Goal: Transaction & Acquisition: Purchase product/service

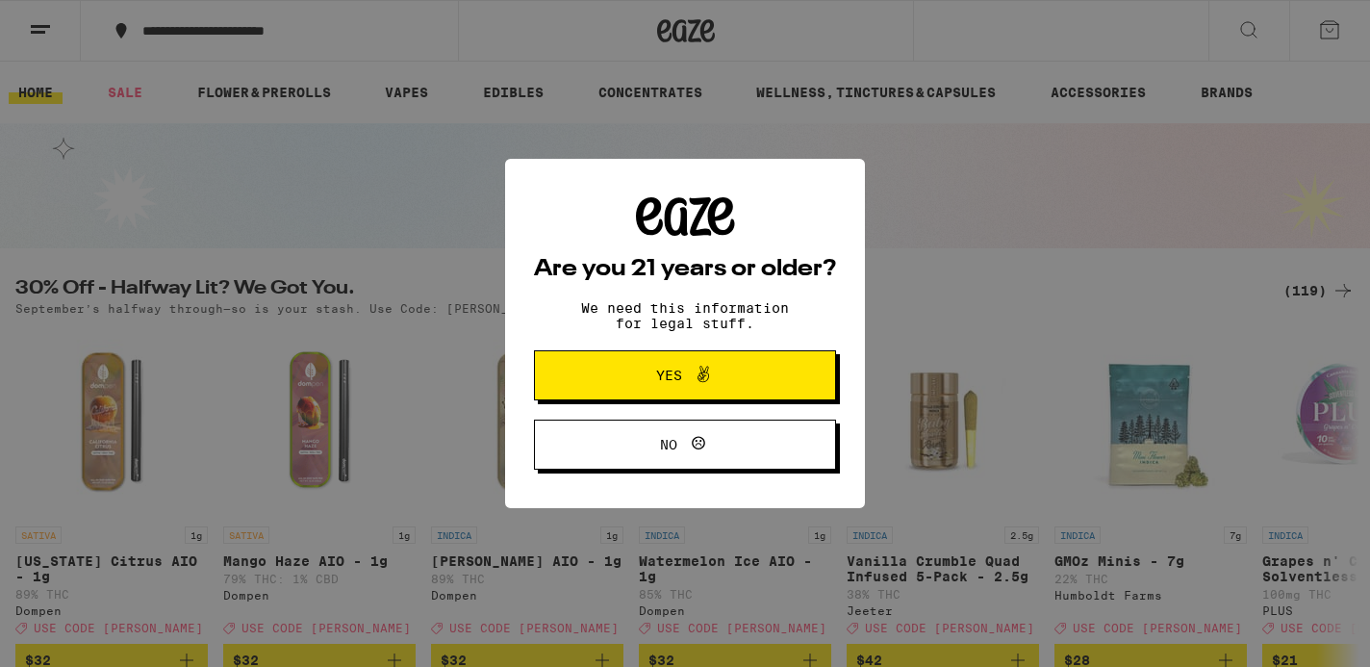
click at [746, 383] on span "Yes" at bounding box center [685, 375] width 146 height 25
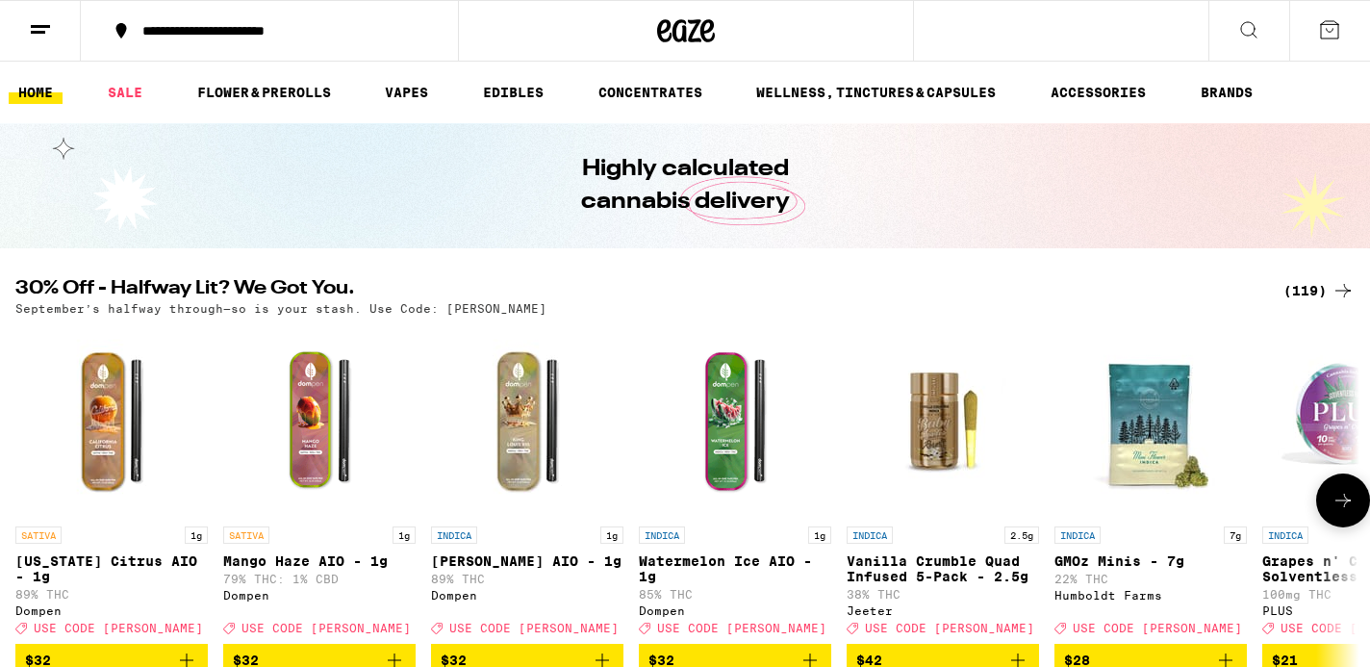
click at [1345, 507] on icon at bounding box center [1342, 500] width 15 height 13
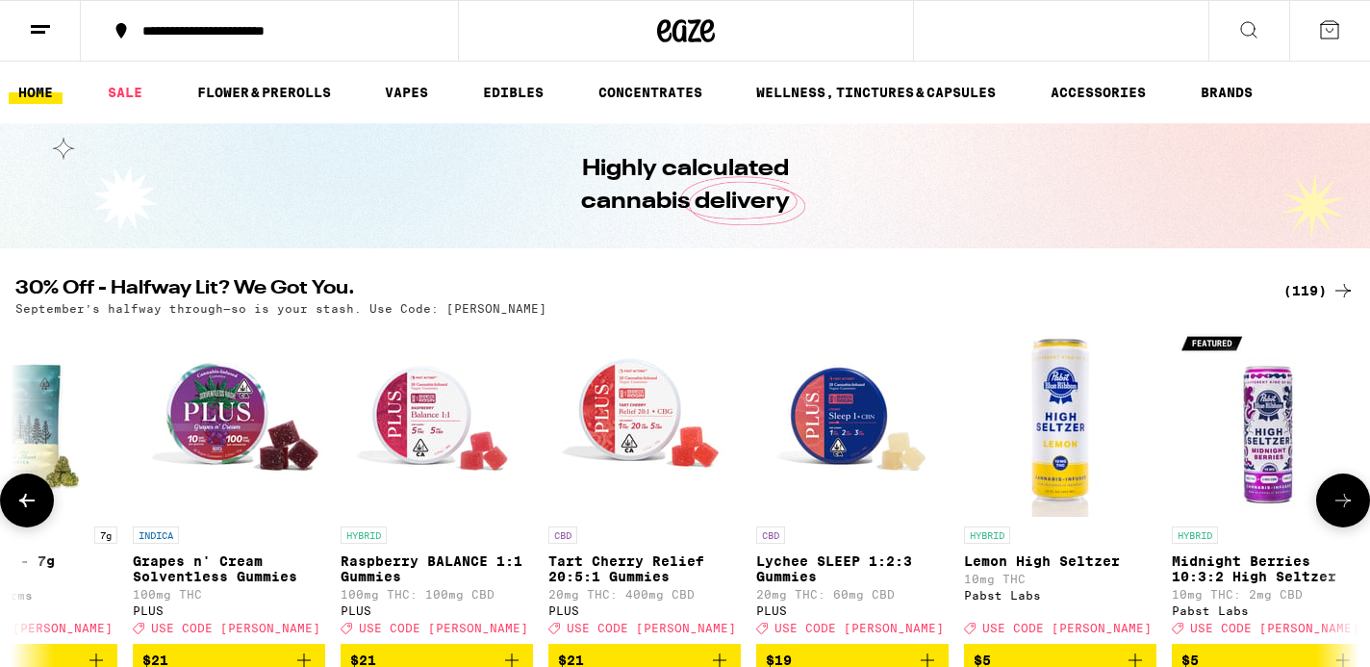
click at [1345, 507] on icon at bounding box center [1342, 500] width 15 height 13
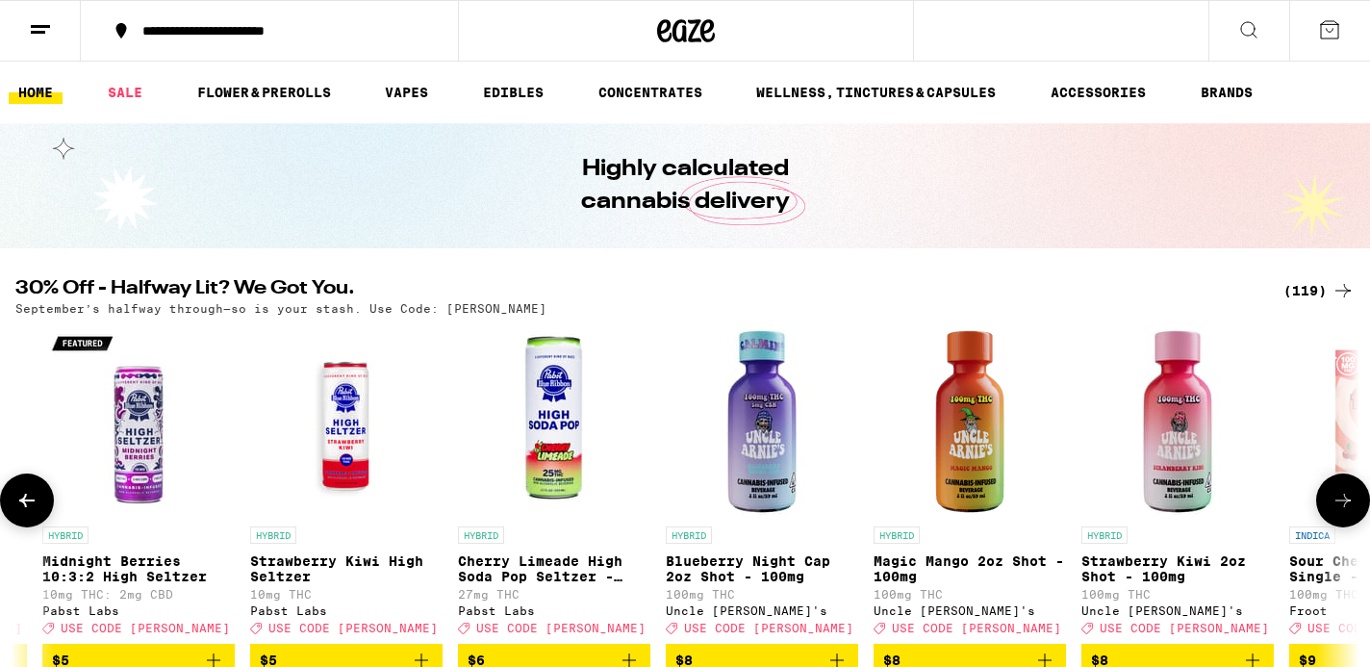
click at [1345, 507] on icon at bounding box center [1342, 500] width 15 height 13
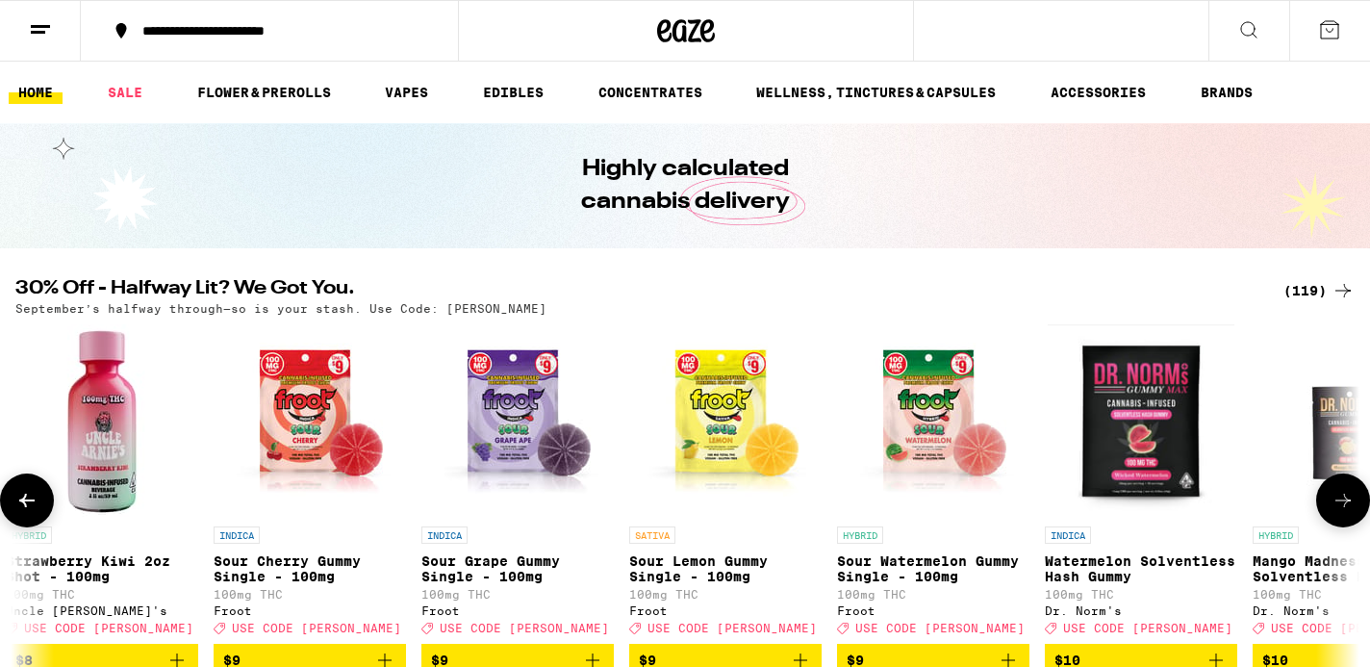
scroll to position [0, 3388]
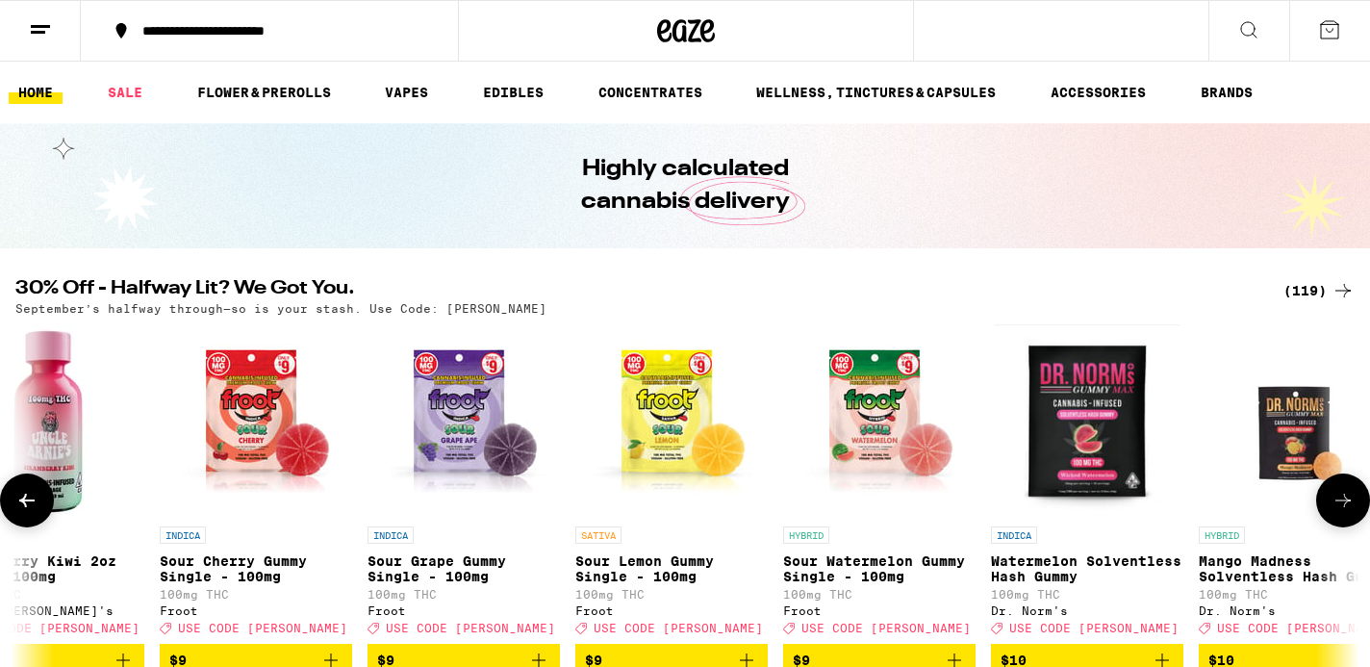
click at [1349, 512] on icon at bounding box center [1342, 500] width 23 height 23
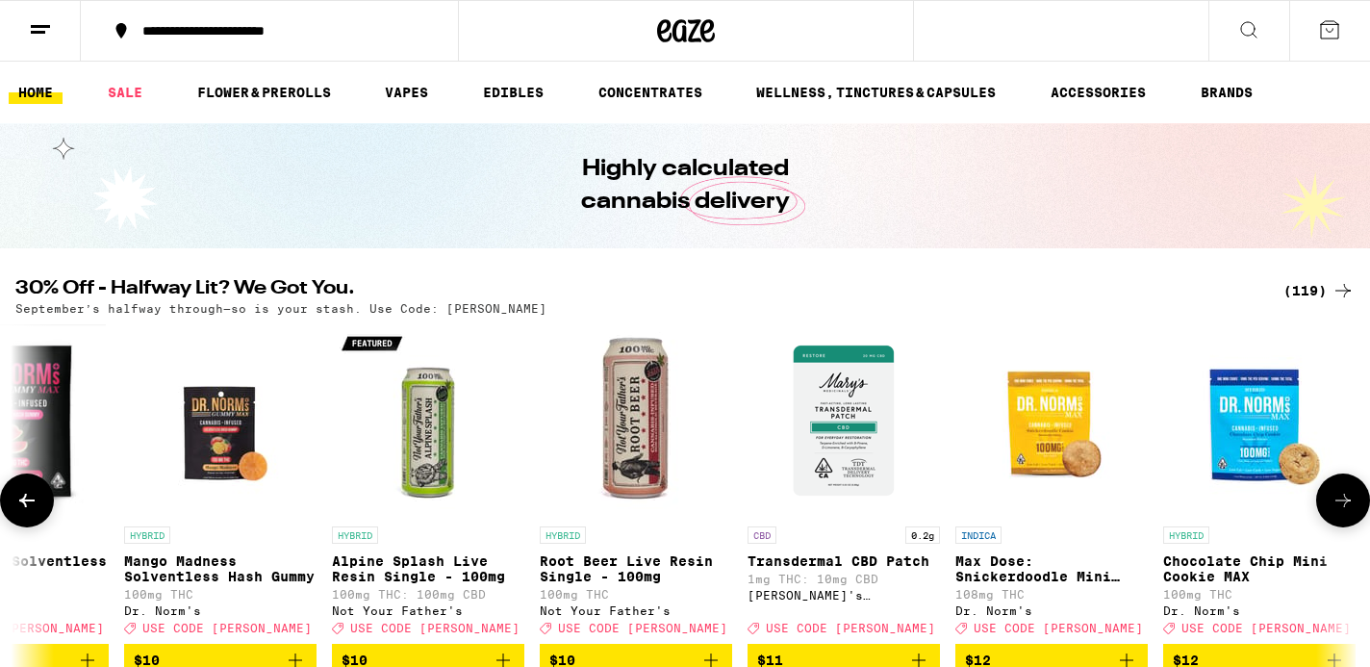
scroll to position [0, 4518]
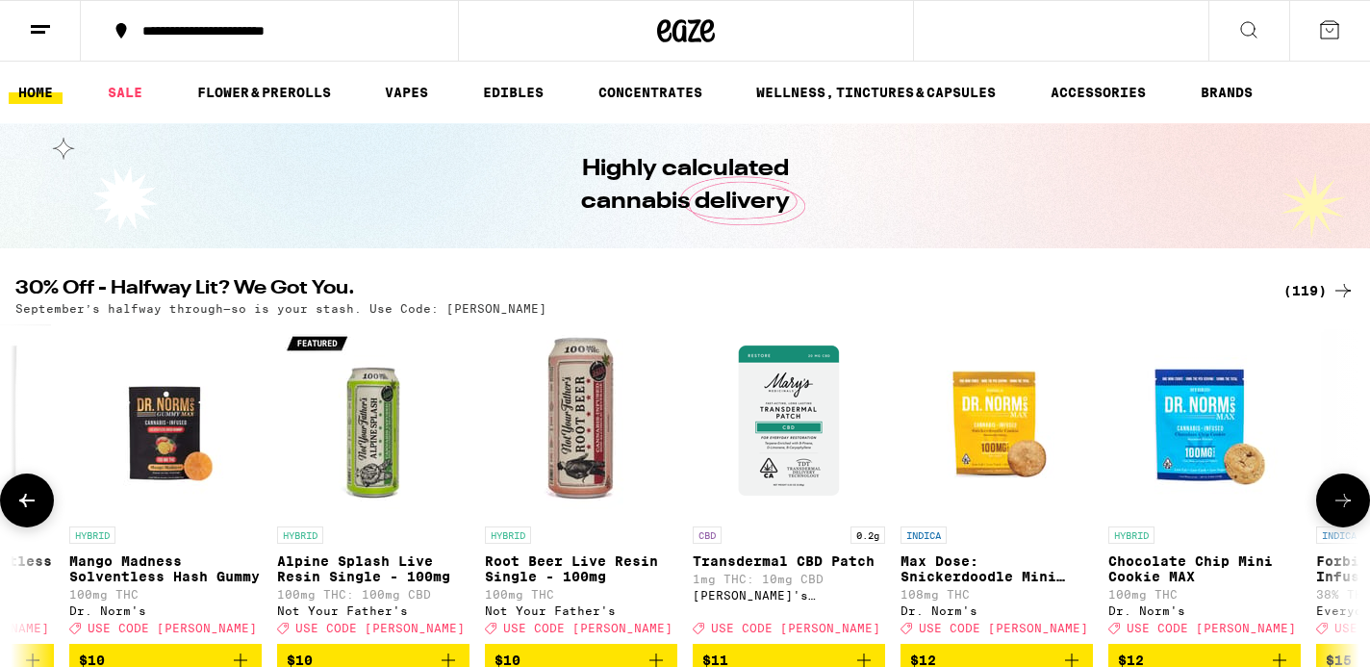
click at [1349, 512] on icon at bounding box center [1342, 500] width 23 height 23
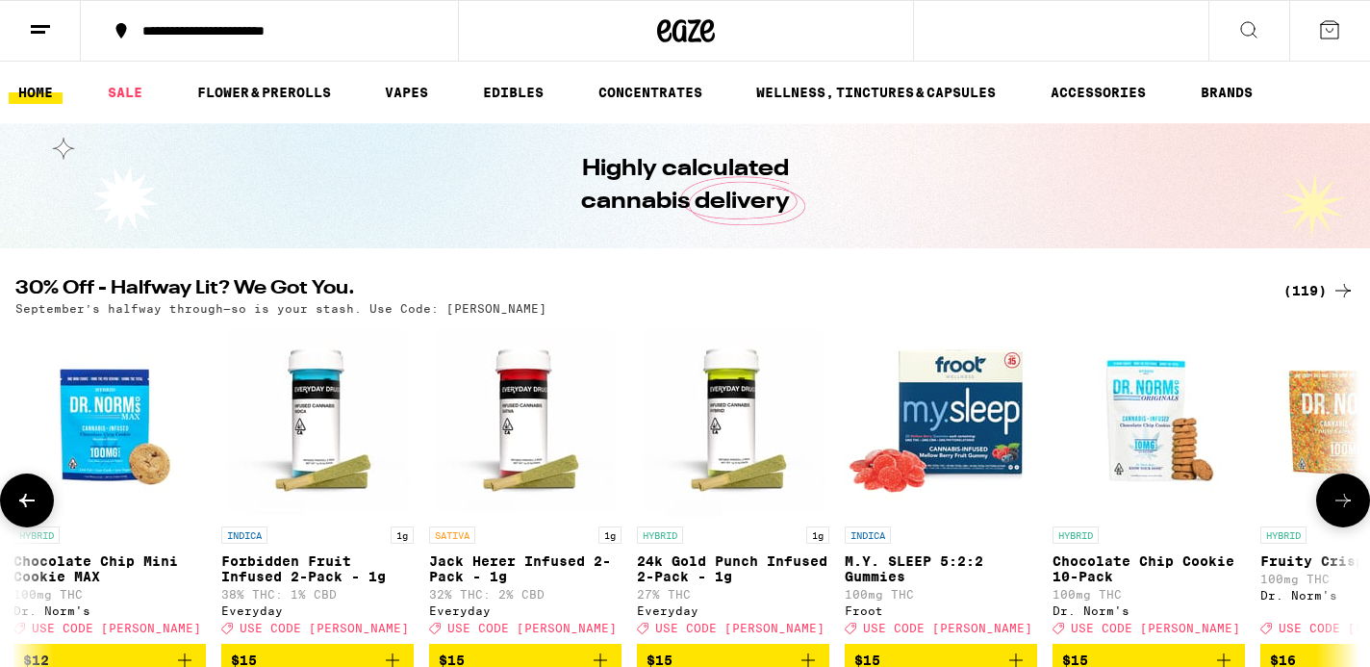
scroll to position [0, 5647]
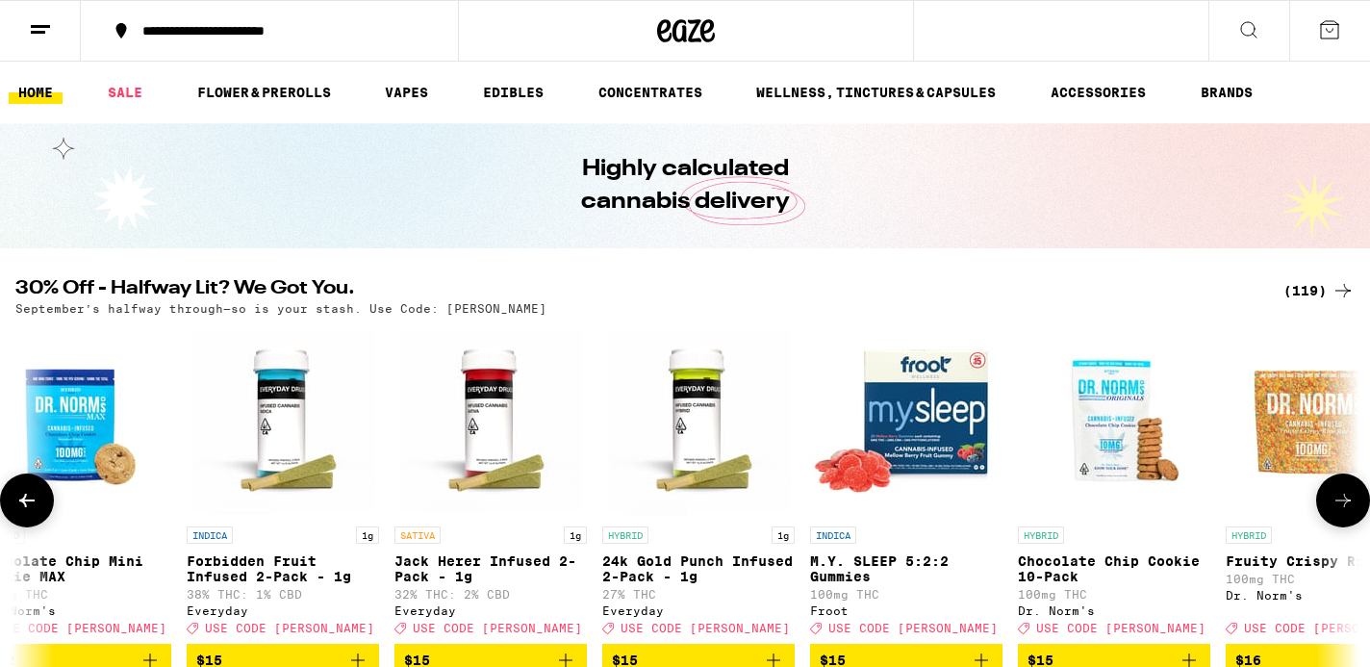
click at [1351, 512] on icon at bounding box center [1342, 500] width 23 height 23
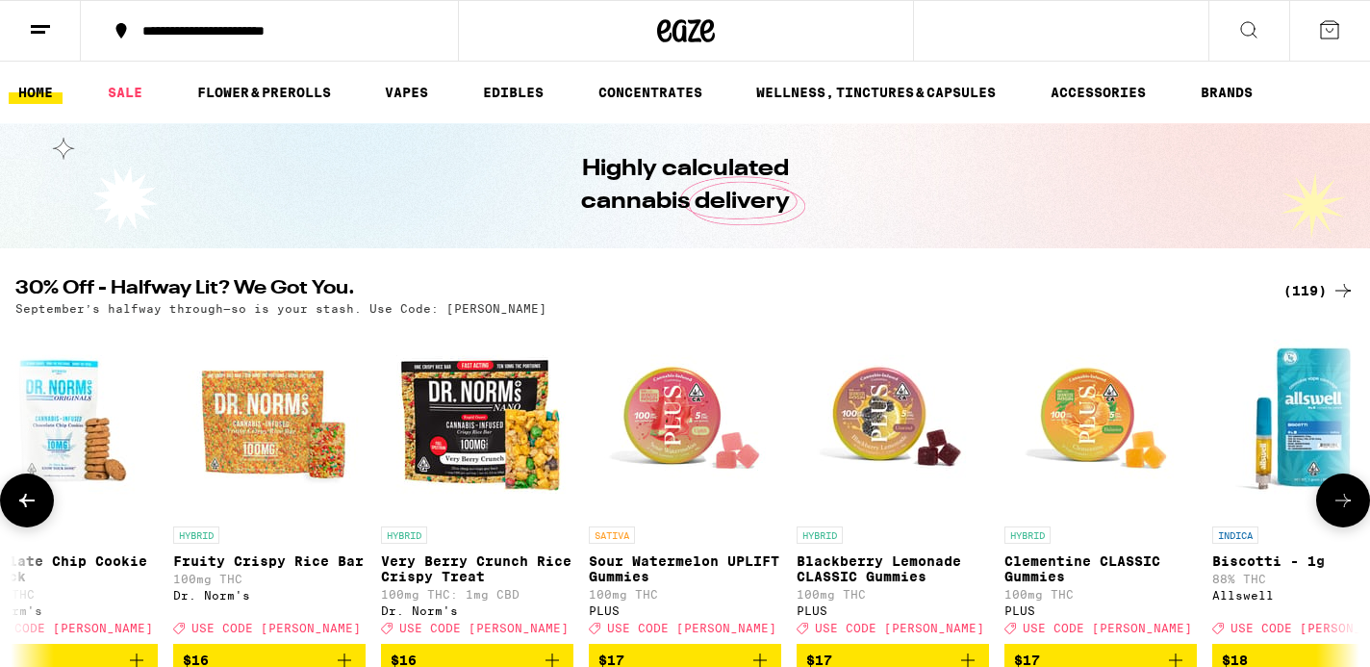
scroll to position [0, 6776]
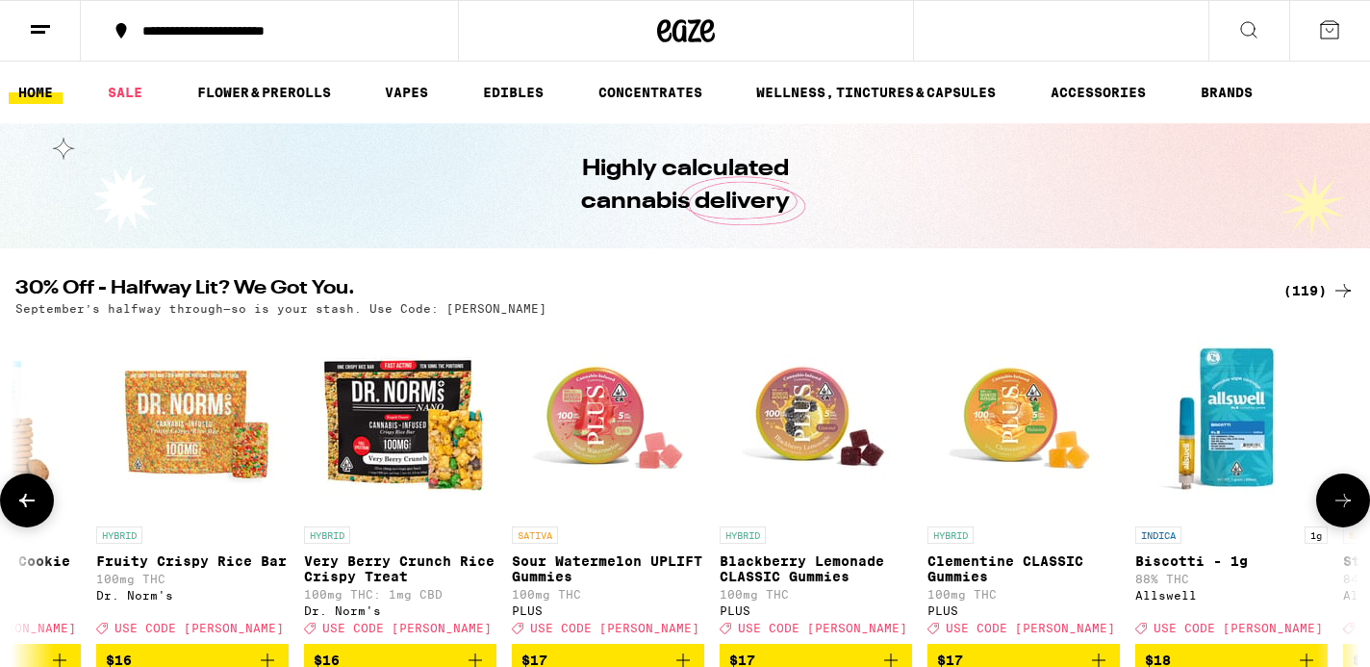
click at [1335, 512] on icon at bounding box center [1342, 500] width 23 height 23
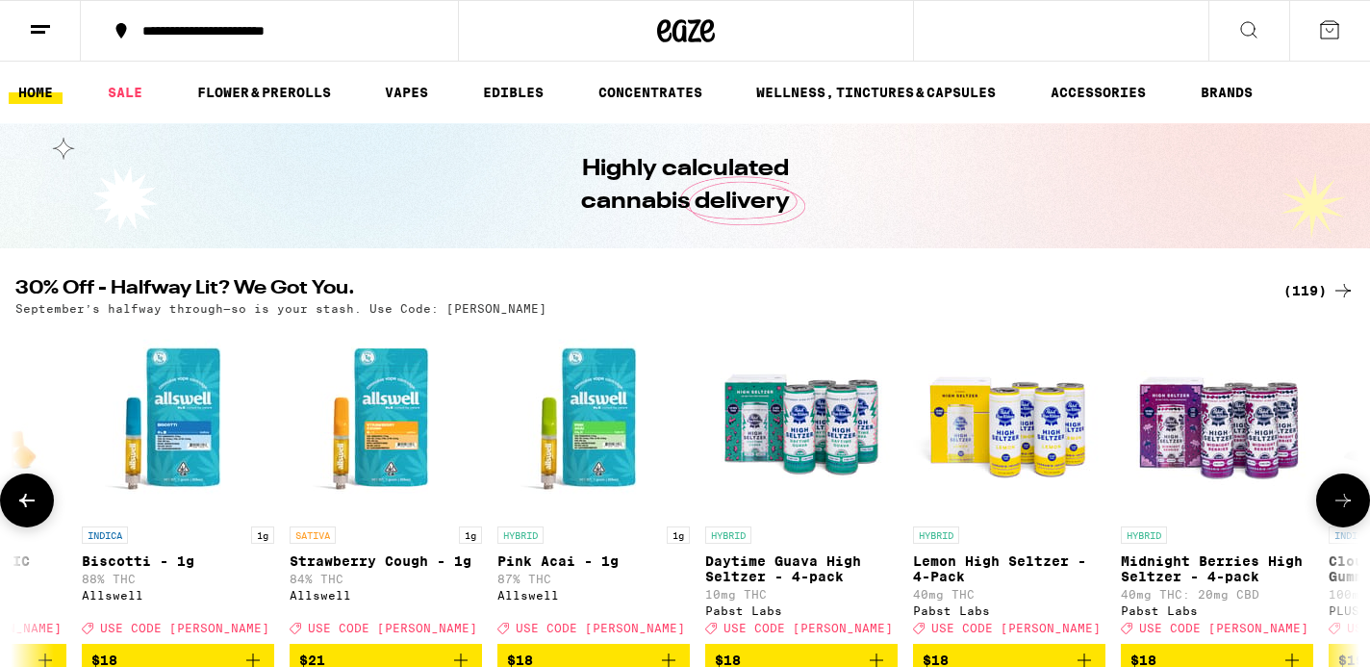
scroll to position [0, 7906]
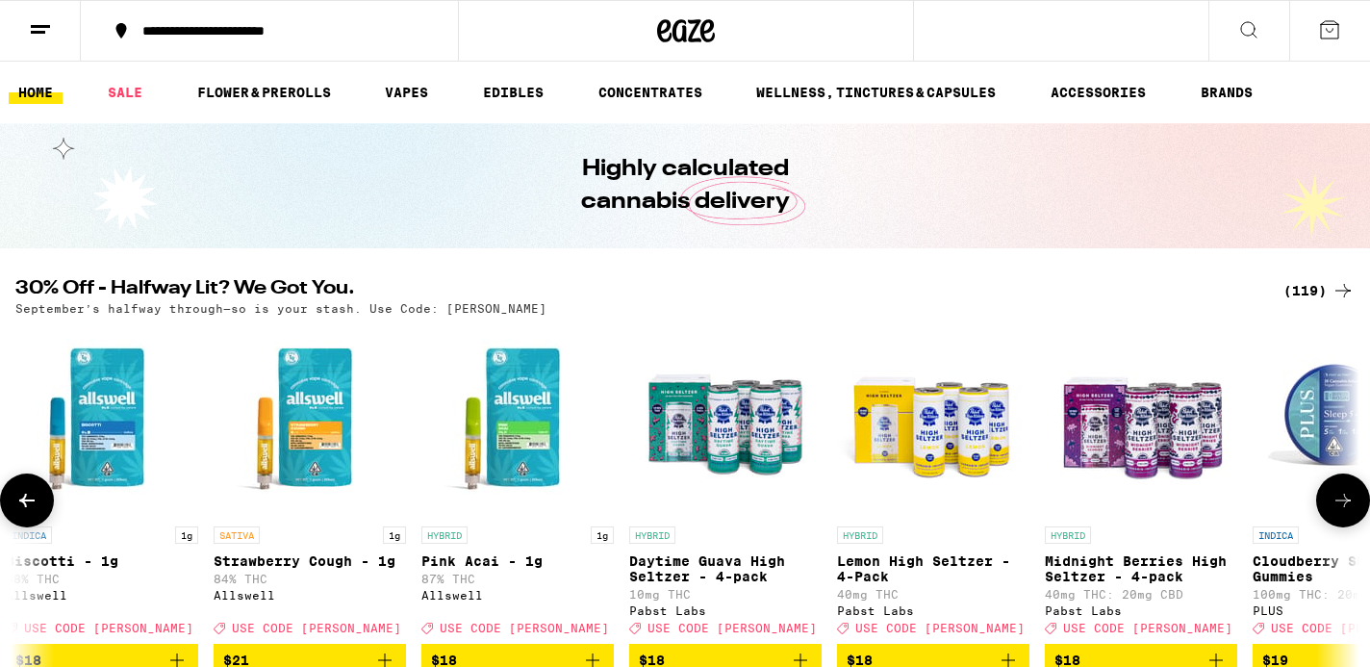
click at [1337, 510] on icon at bounding box center [1342, 500] width 23 height 23
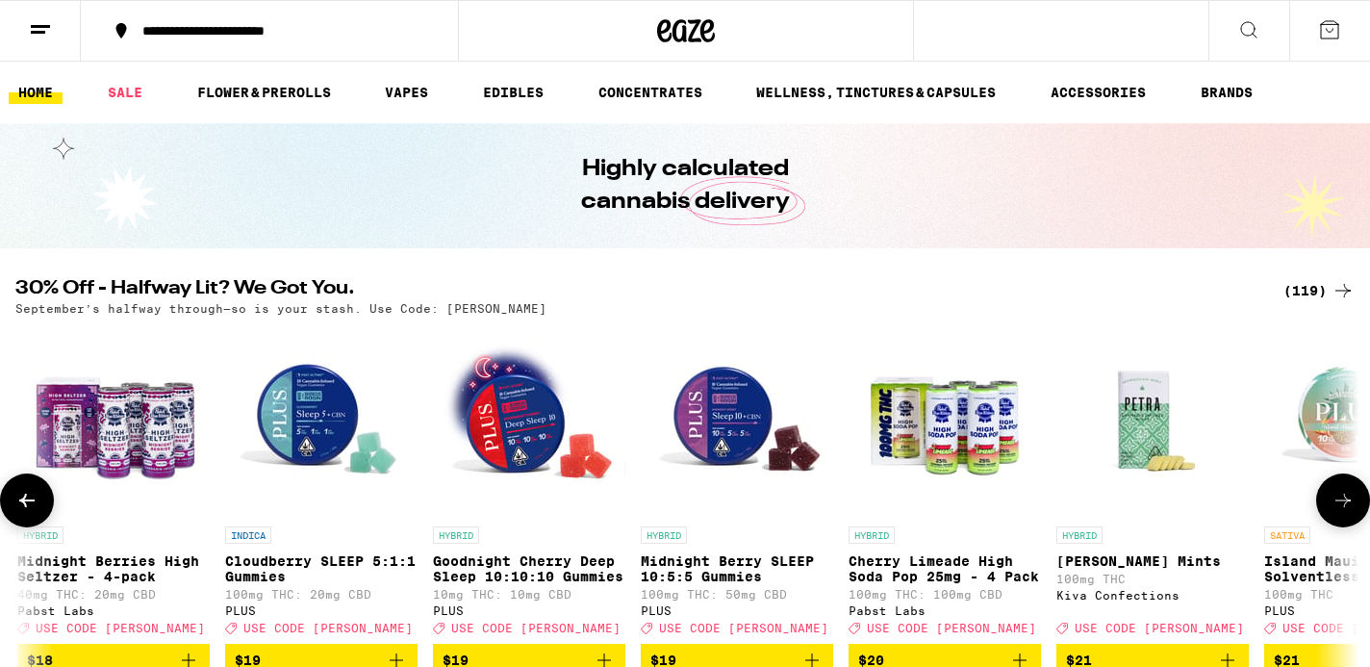
scroll to position [0, 9035]
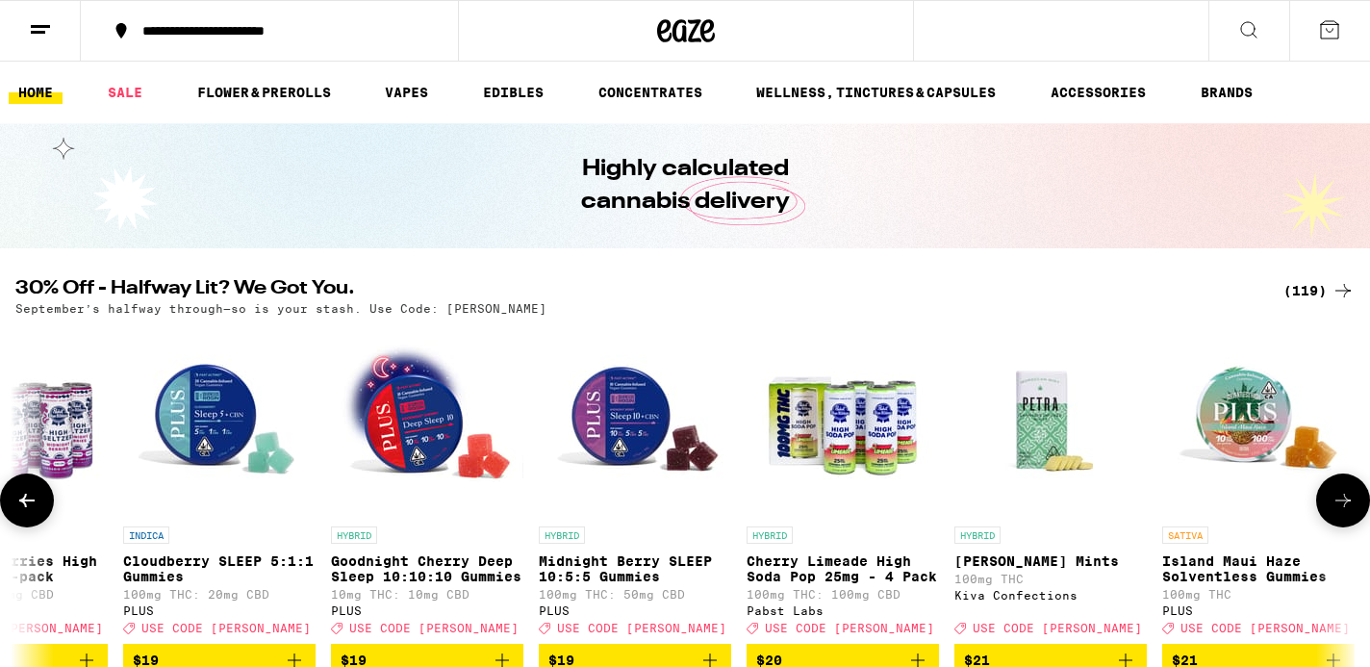
click at [1337, 512] on icon at bounding box center [1342, 500] width 23 height 23
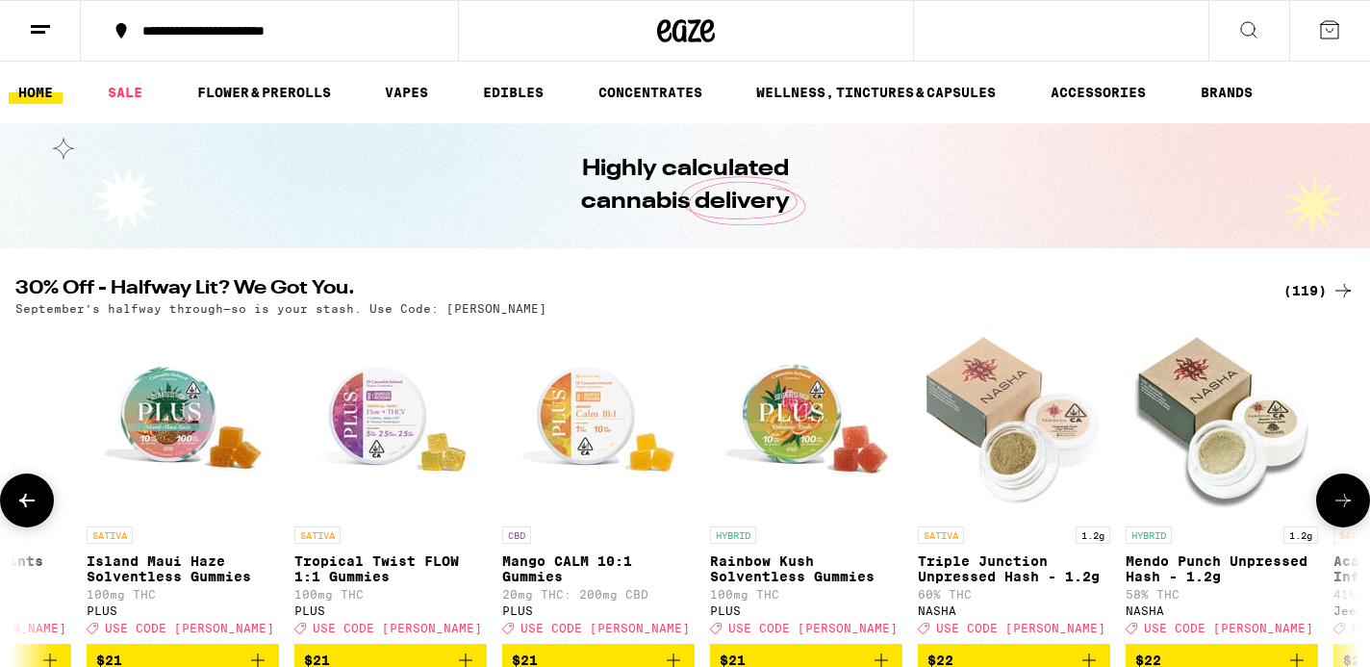
scroll to position [0, 10165]
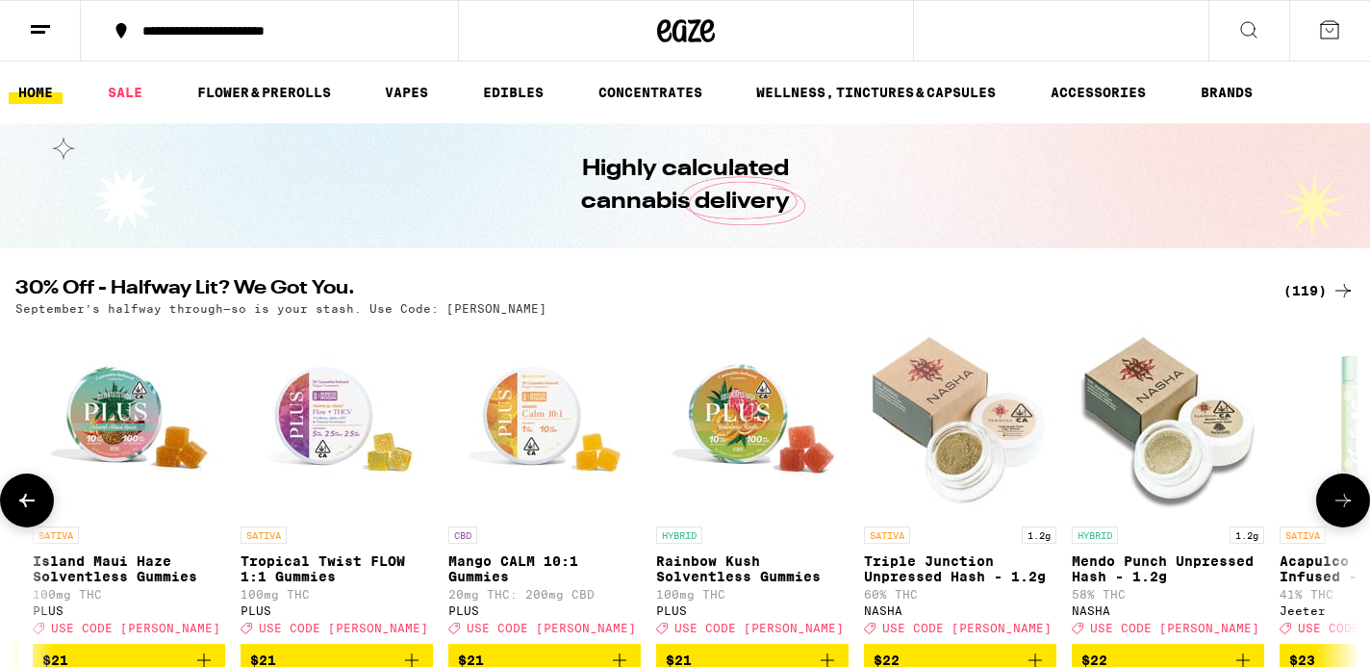
click at [1337, 512] on icon at bounding box center [1342, 500] width 23 height 23
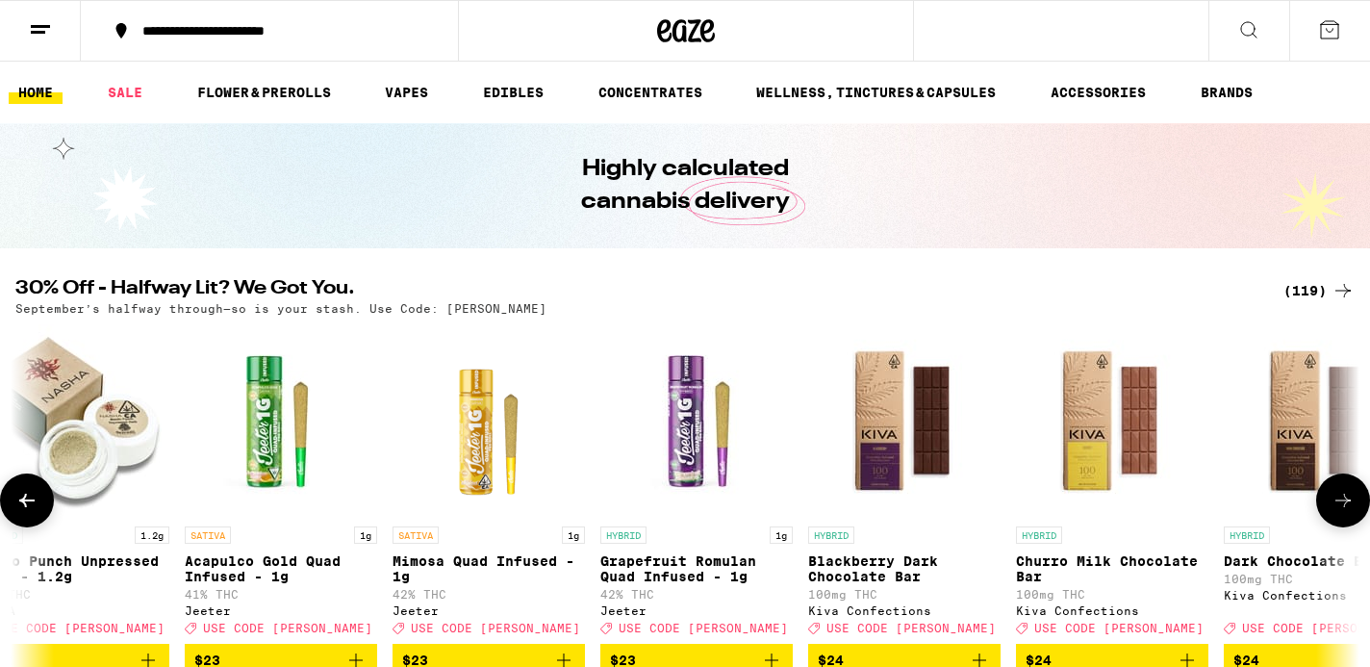
scroll to position [0, 11294]
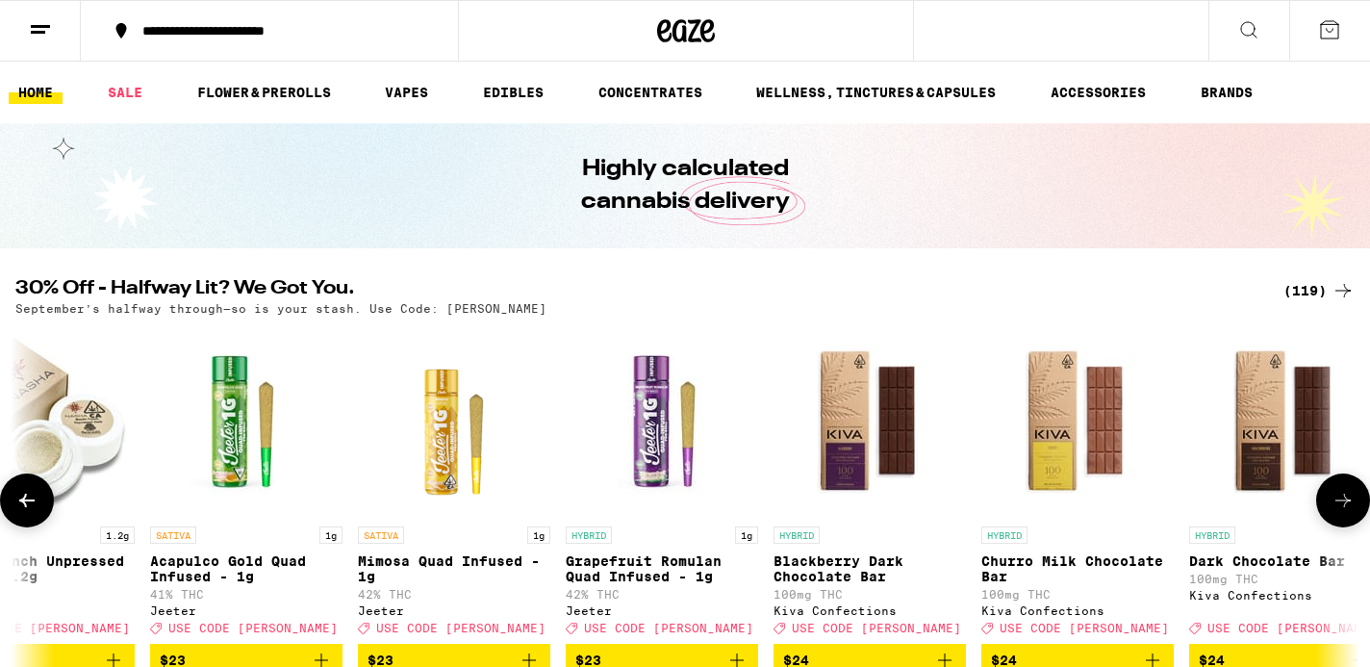
click at [1338, 512] on icon at bounding box center [1342, 500] width 23 height 23
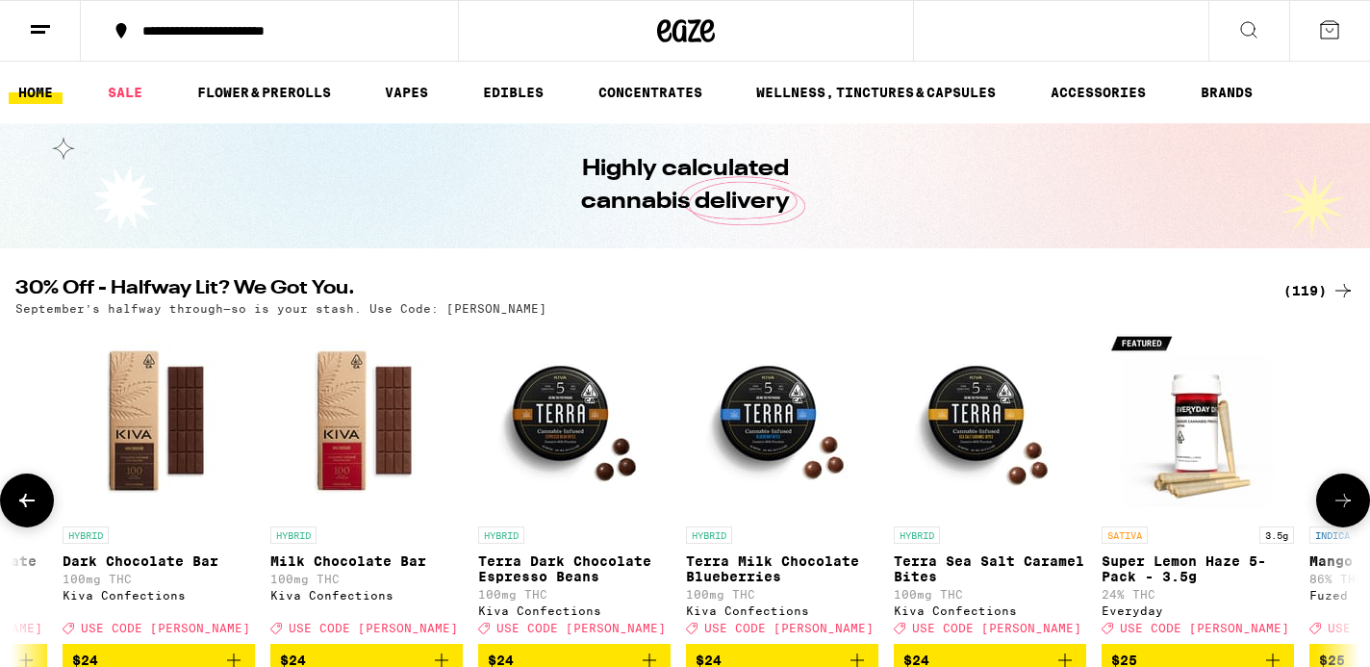
scroll to position [0, 12424]
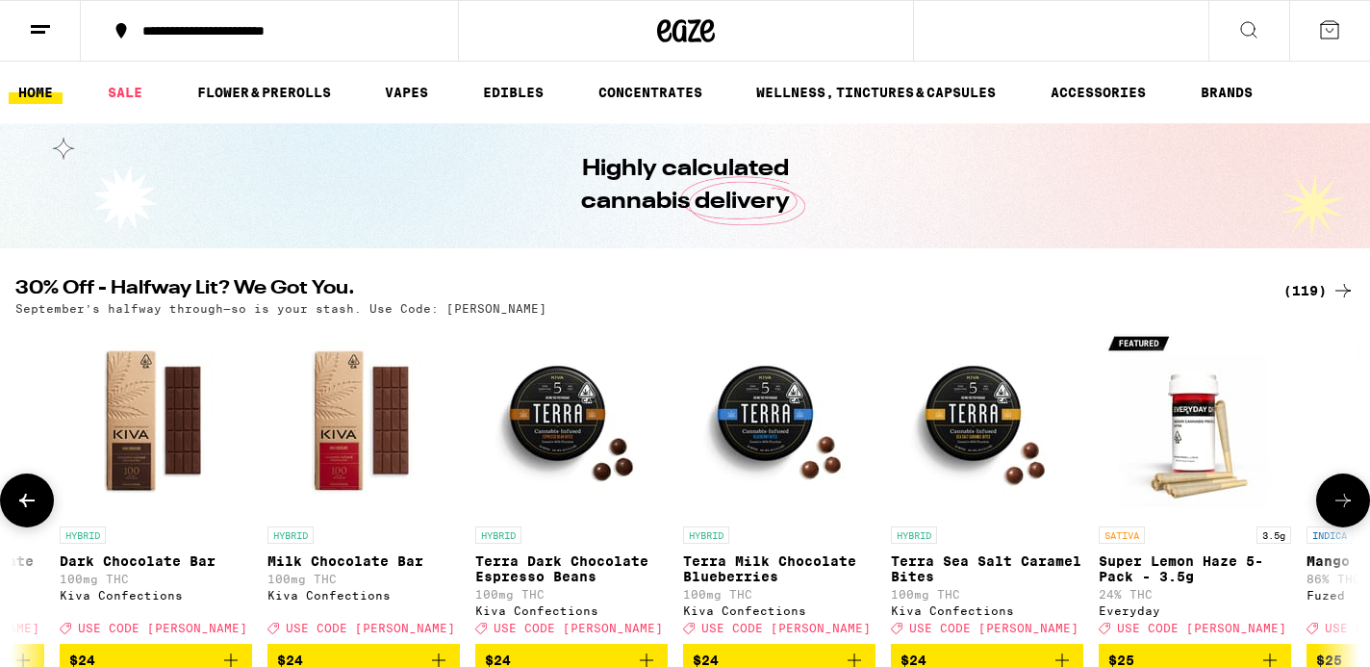
click at [1338, 512] on icon at bounding box center [1342, 500] width 23 height 23
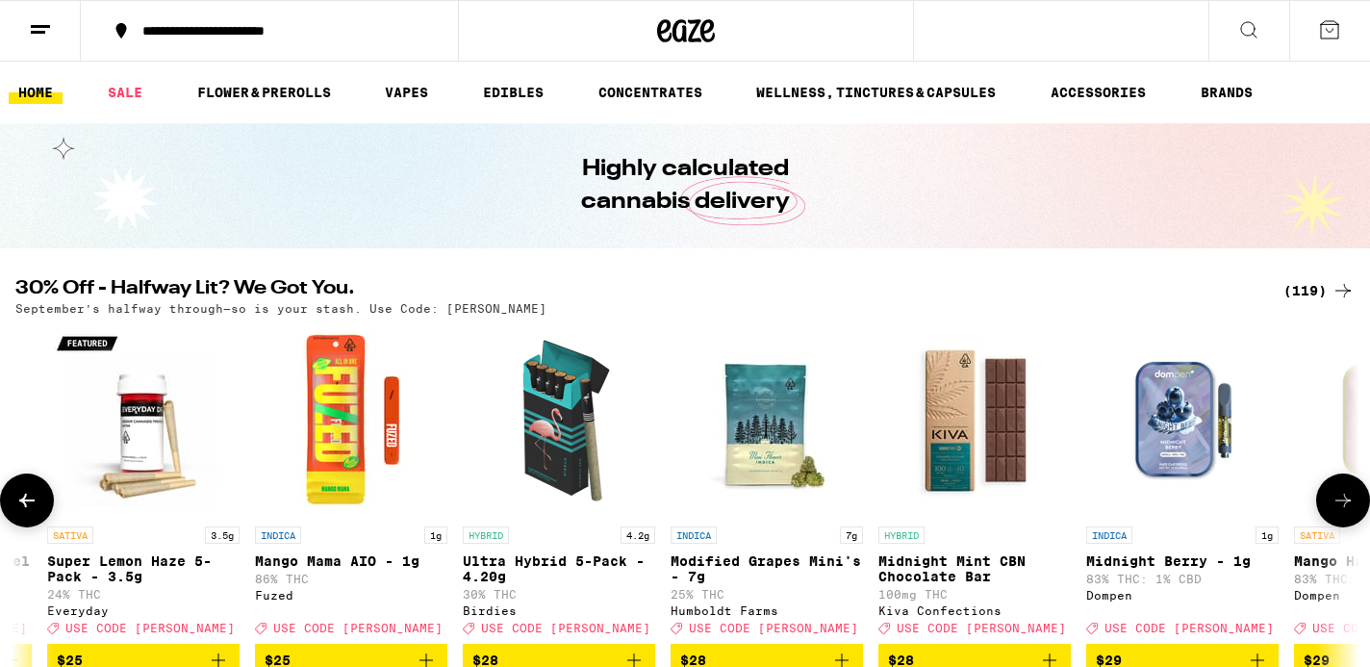
scroll to position [0, 13553]
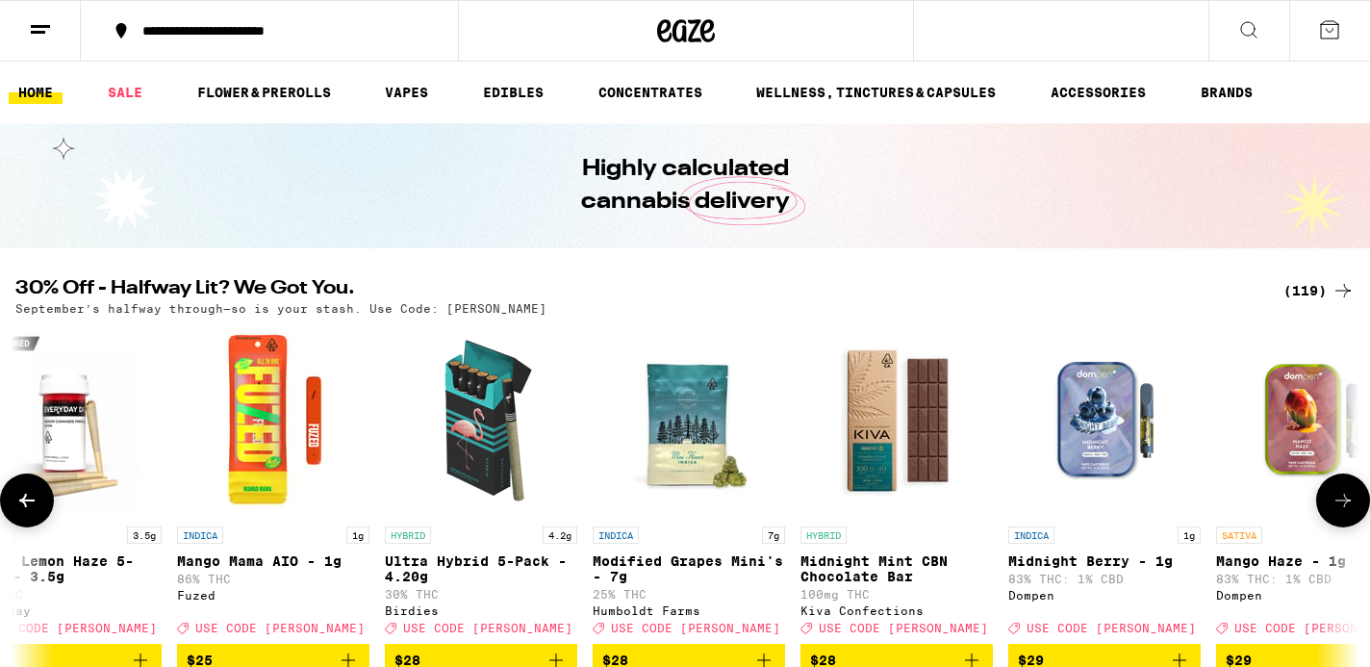
click at [1338, 512] on icon at bounding box center [1342, 500] width 23 height 23
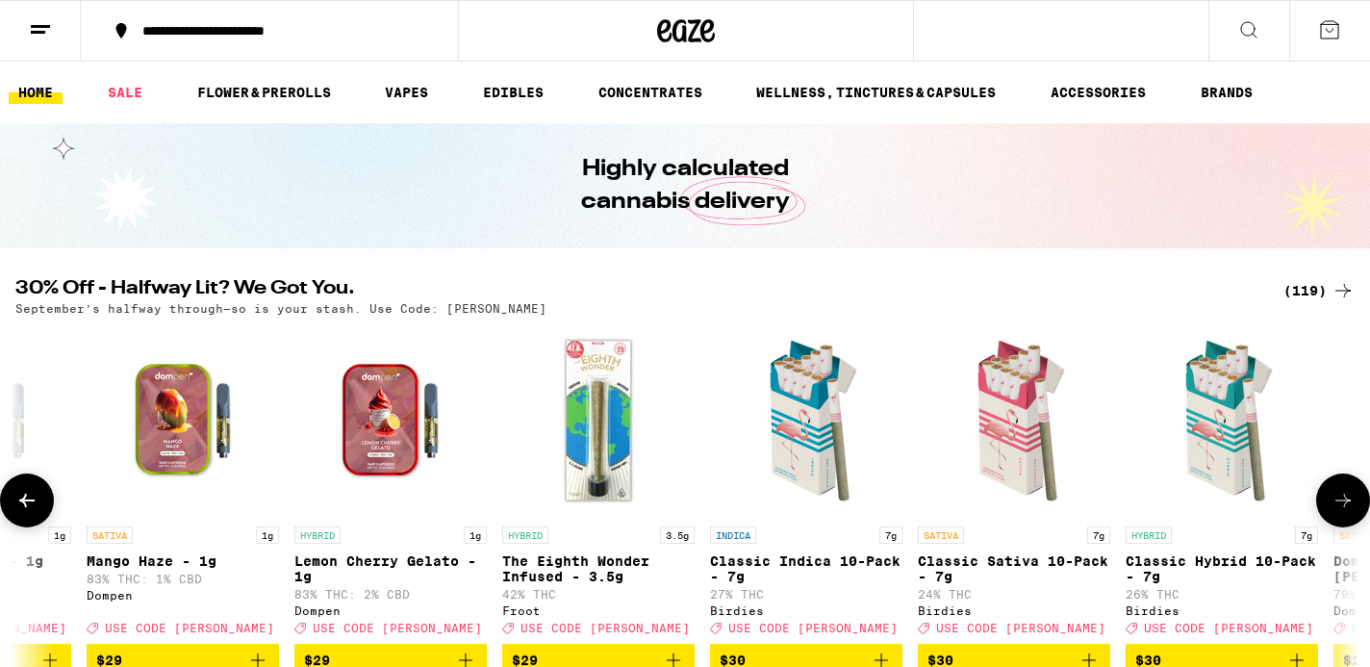
click at [1340, 512] on icon at bounding box center [1342, 500] width 23 height 23
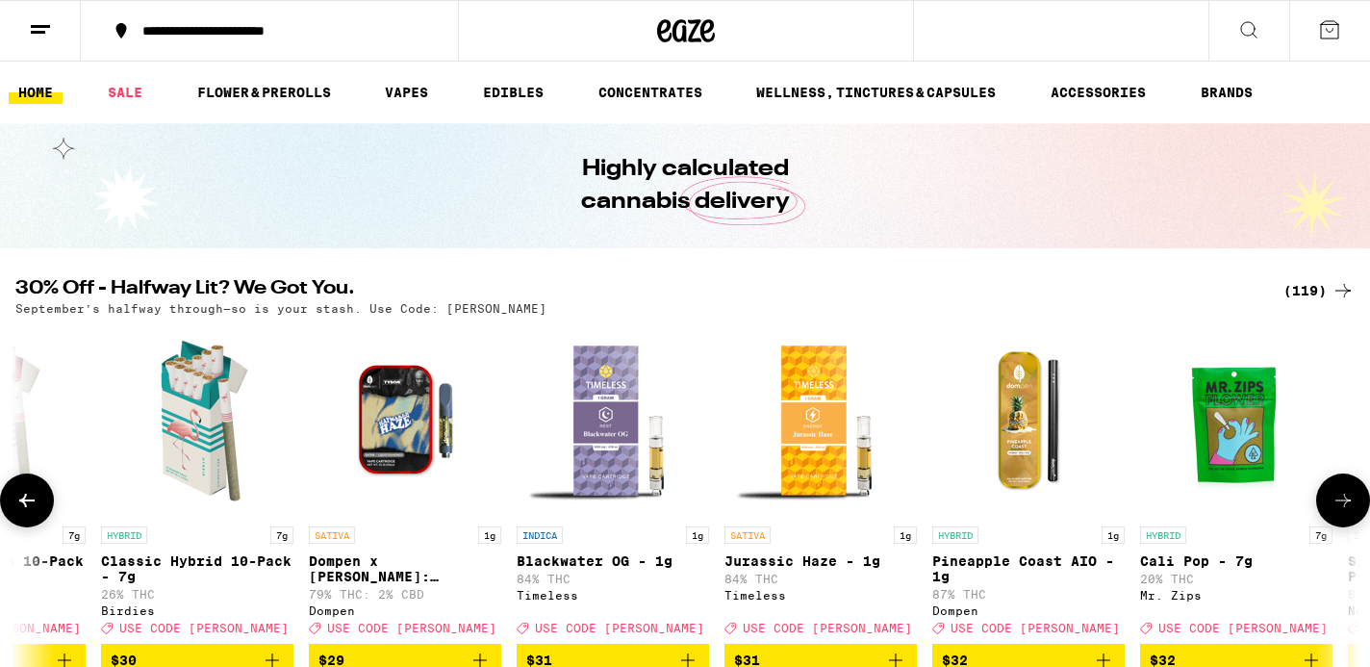
scroll to position [0, 15812]
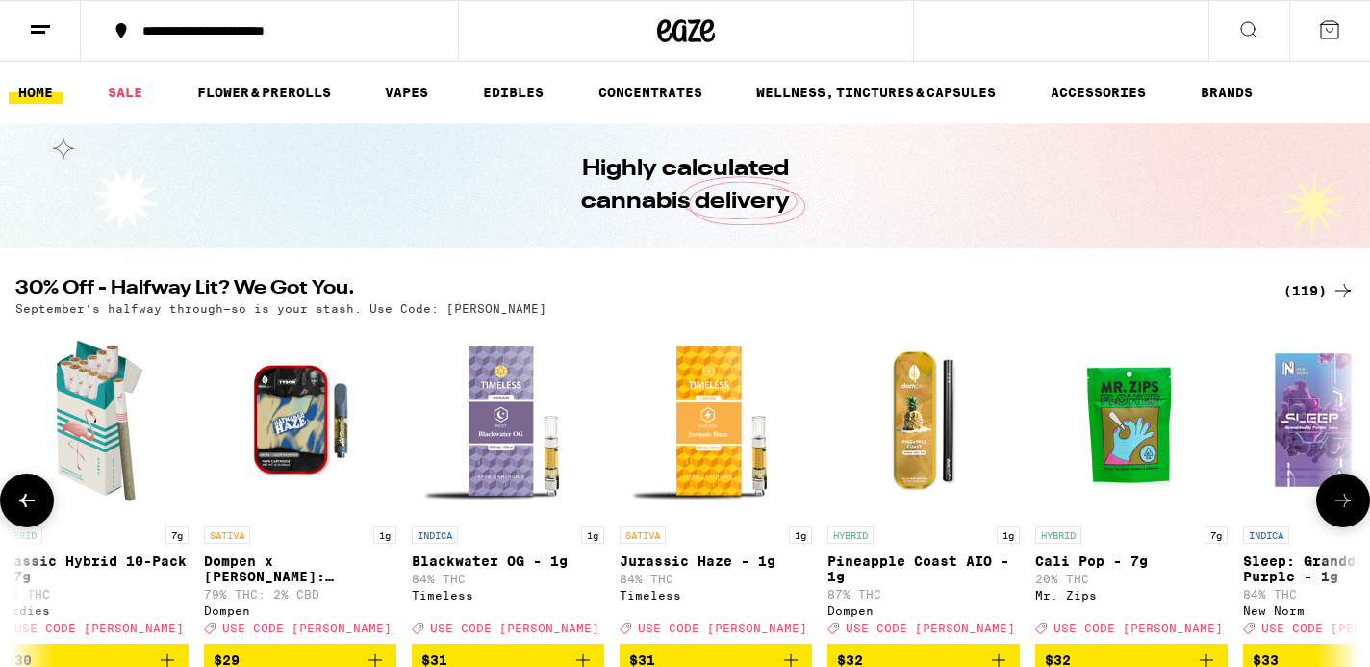
click at [1341, 526] on button at bounding box center [1343, 500] width 54 height 54
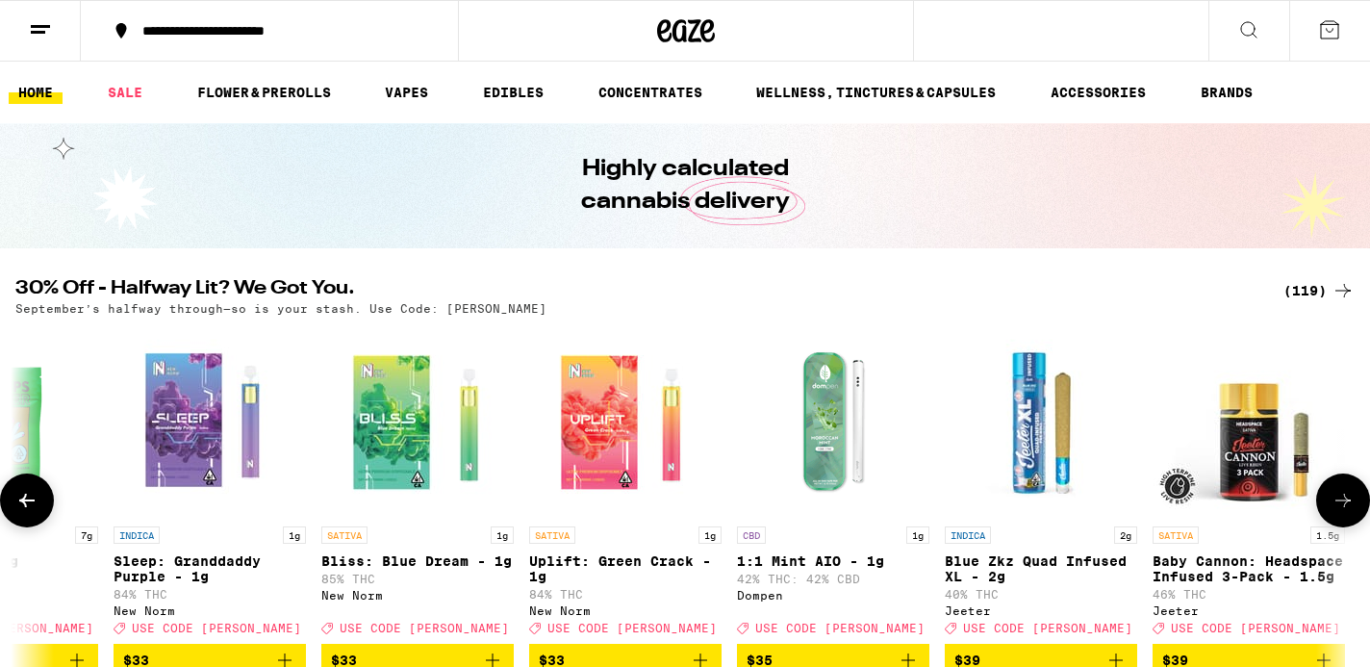
click at [1341, 527] on button at bounding box center [1343, 500] width 54 height 54
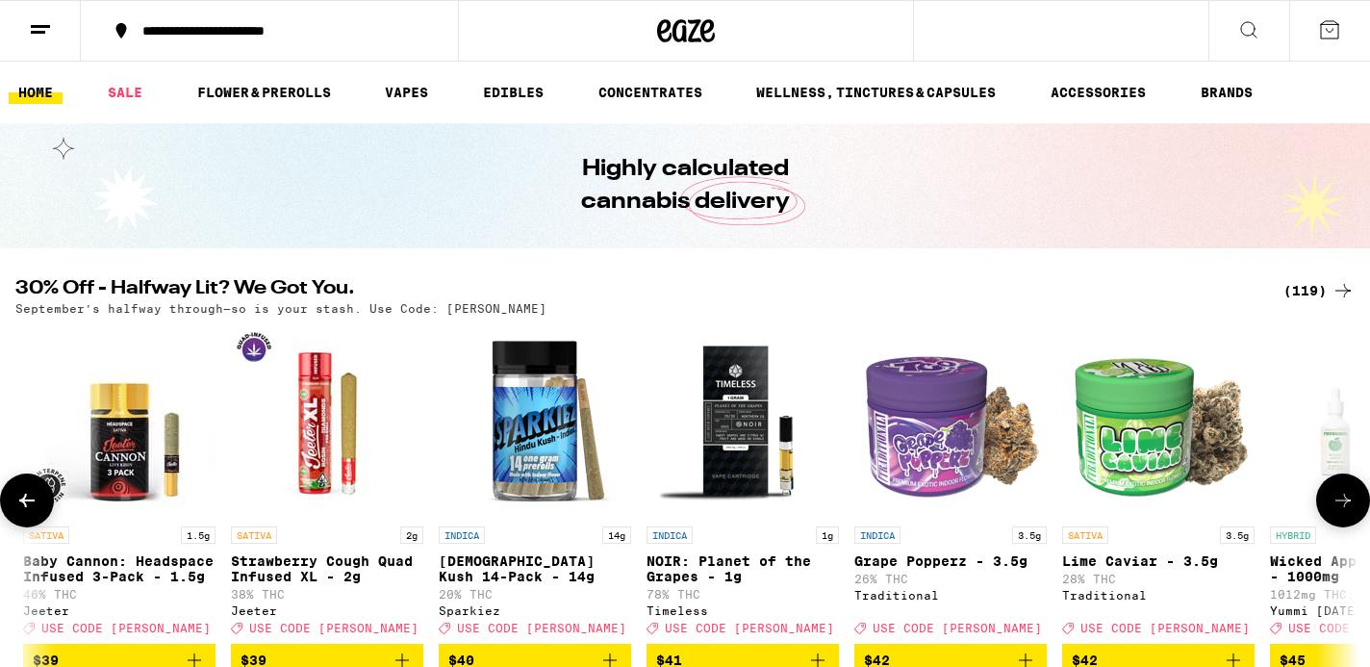
click at [1341, 527] on button at bounding box center [1343, 500] width 54 height 54
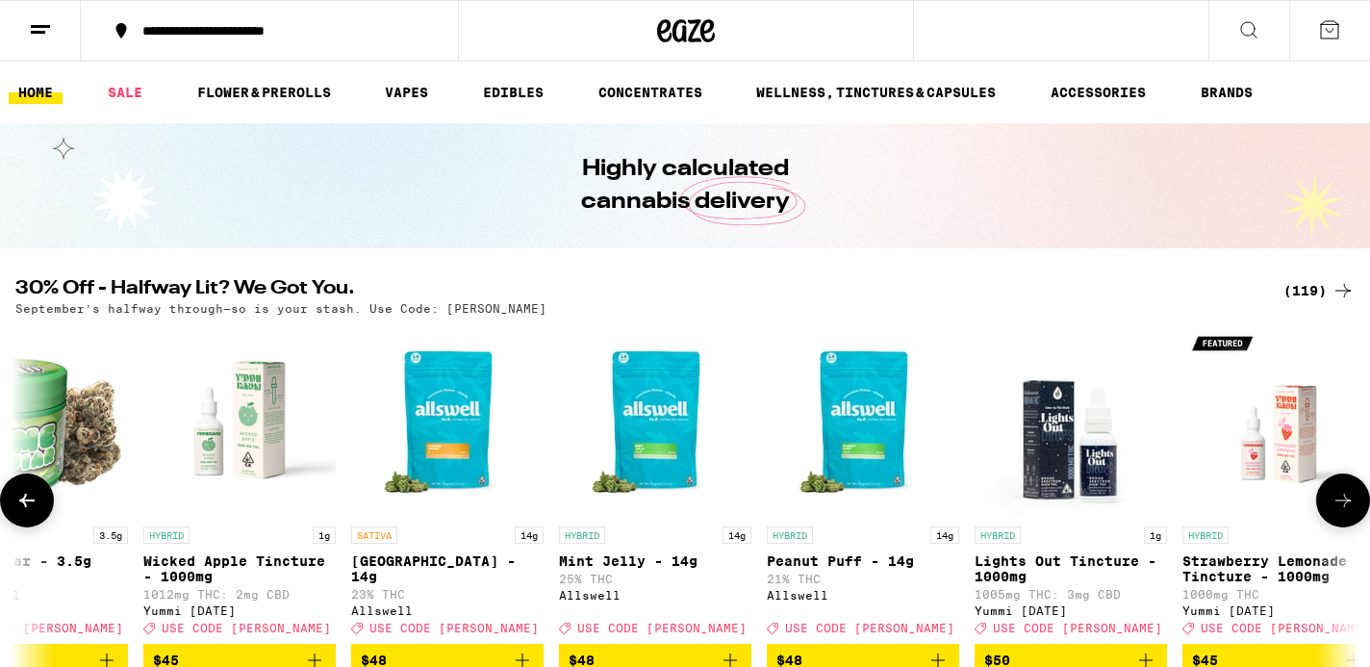
scroll to position [0, 19200]
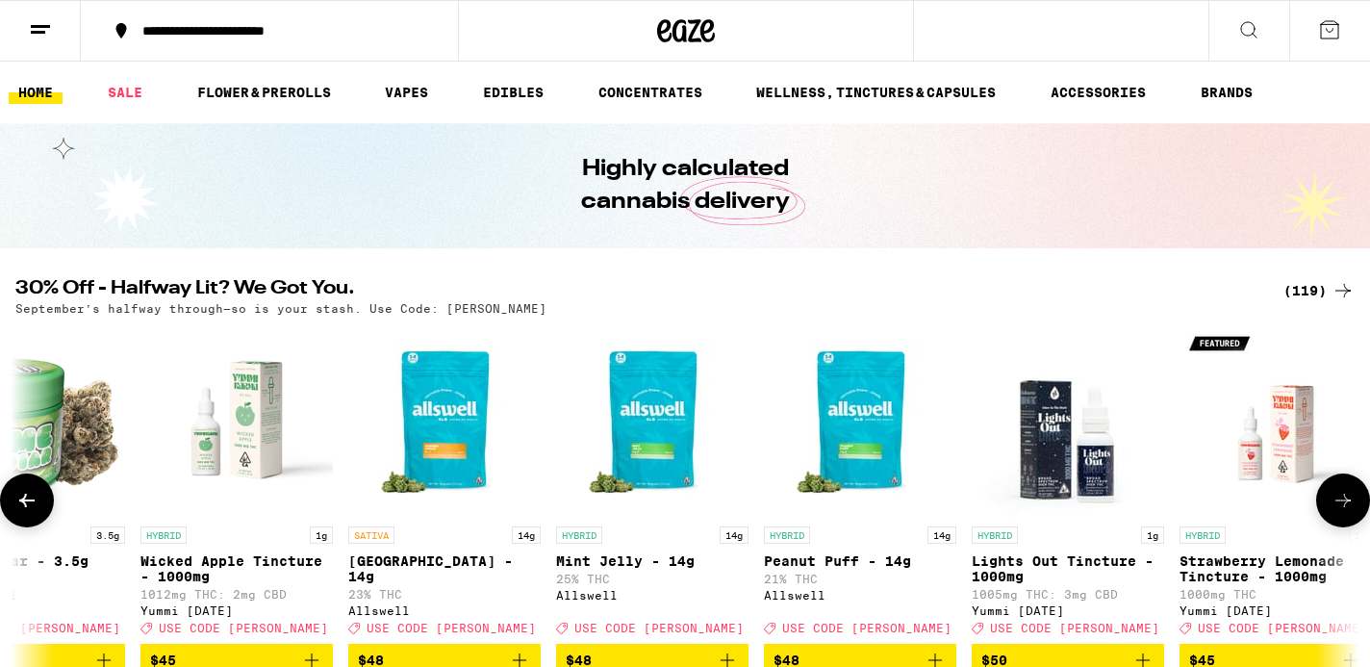
click at [1342, 537] on div "HYBRID 1g" at bounding box center [1275, 534] width 192 height 17
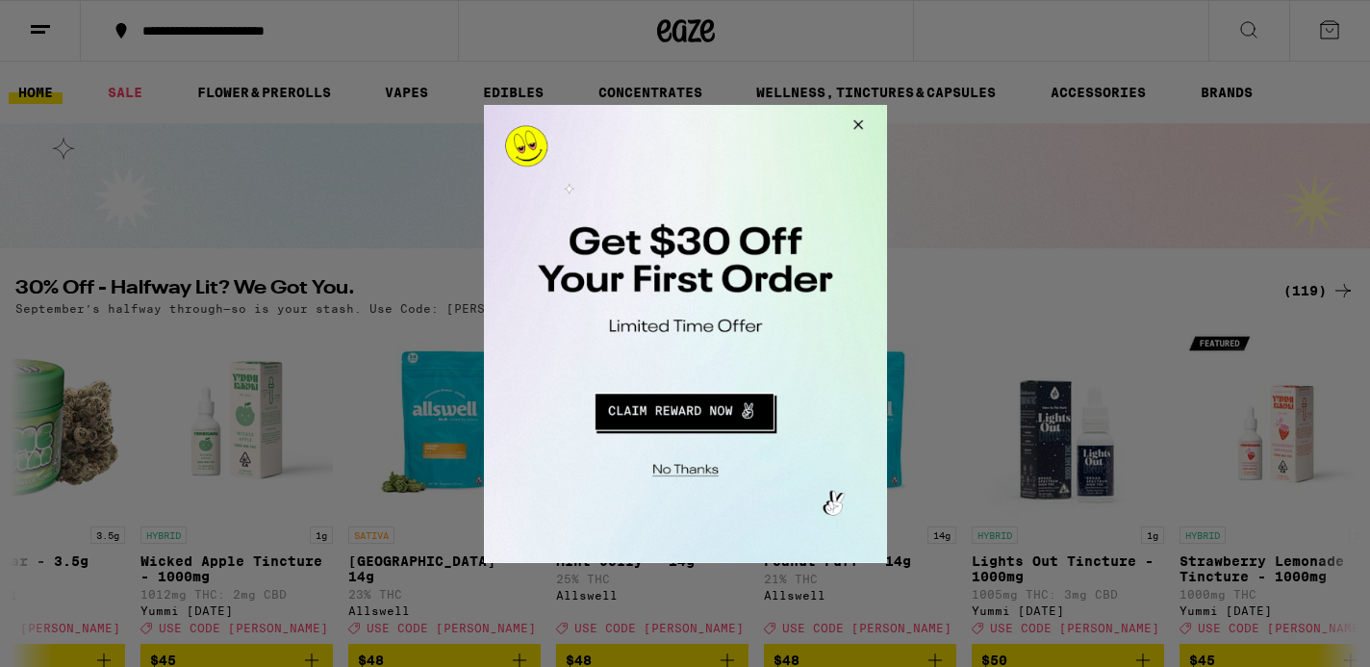
click at [854, 122] on button "Close Modal" at bounding box center [854, 127] width 52 height 46
